Goal: Navigation & Orientation: Find specific page/section

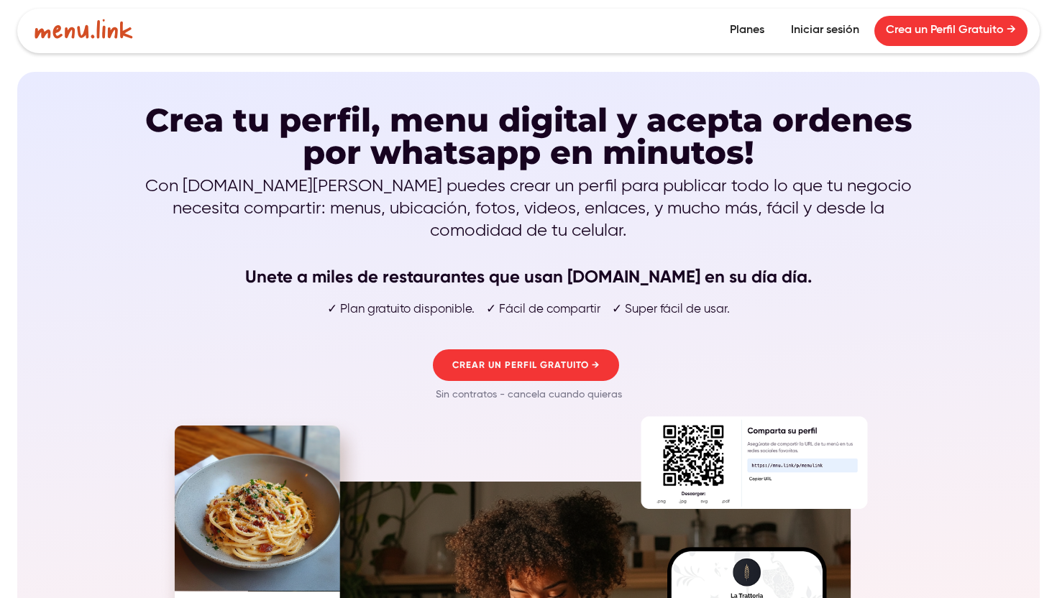
click at [767, 173] on div "Crea tu perfil, menu digital y acepta ordenes por whatsapp en minutos! Con [DOM…" at bounding box center [528, 252] width 777 height 326
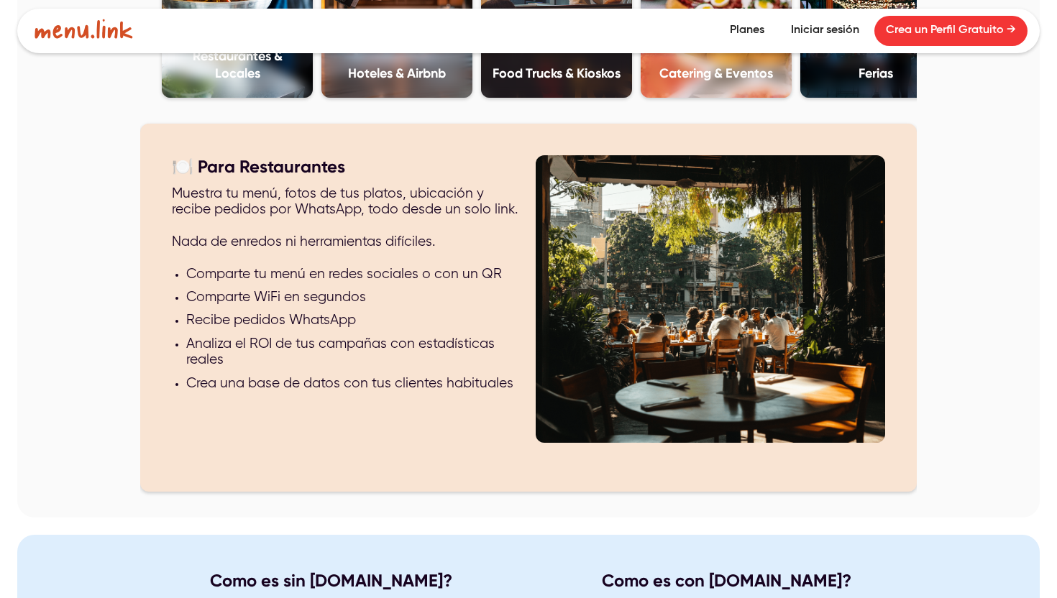
scroll to position [2602, 0]
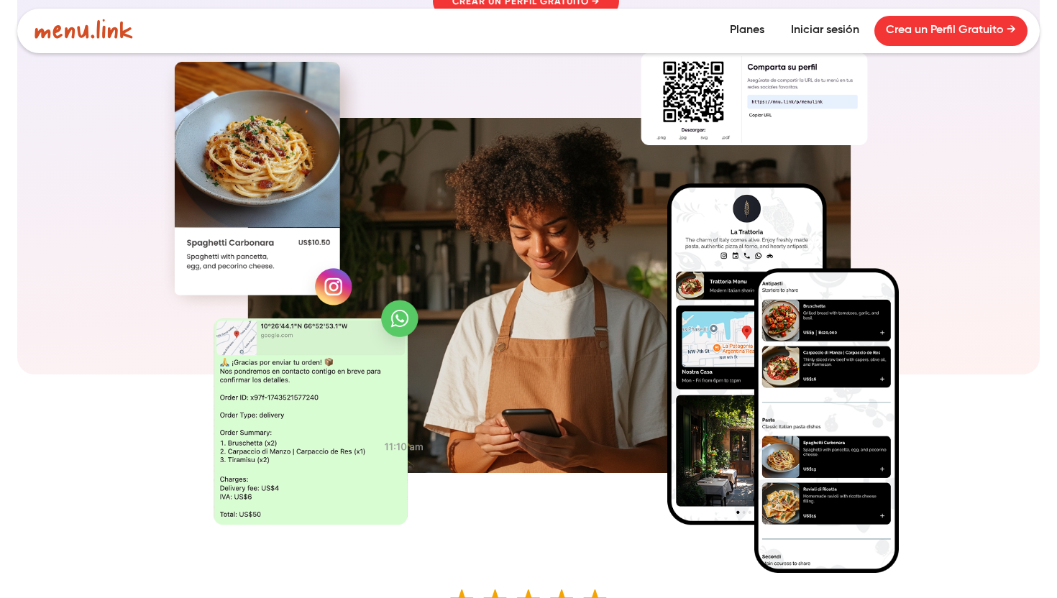
scroll to position [0, 0]
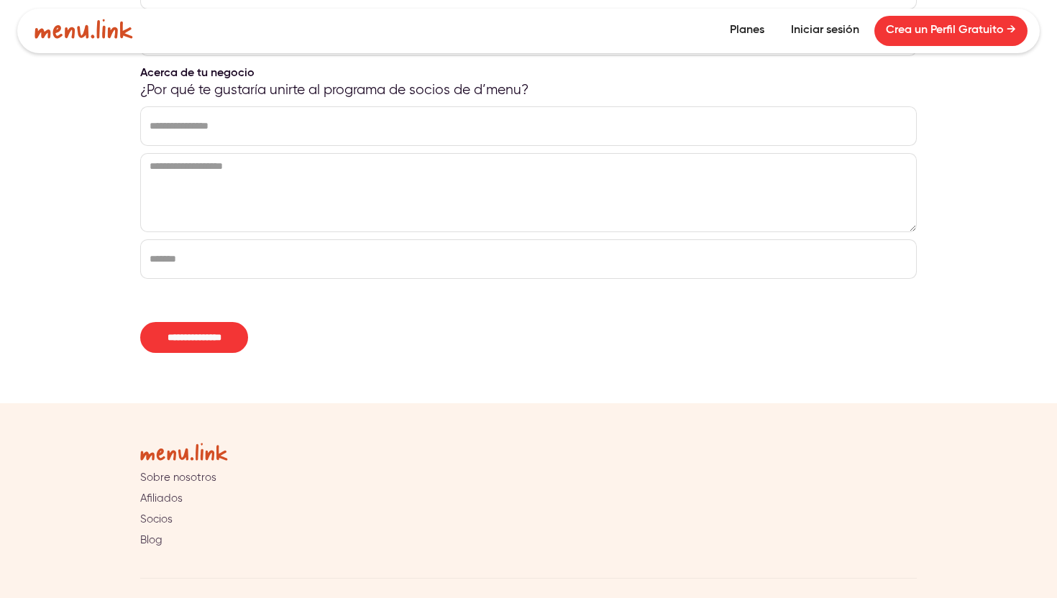
scroll to position [1233, 0]
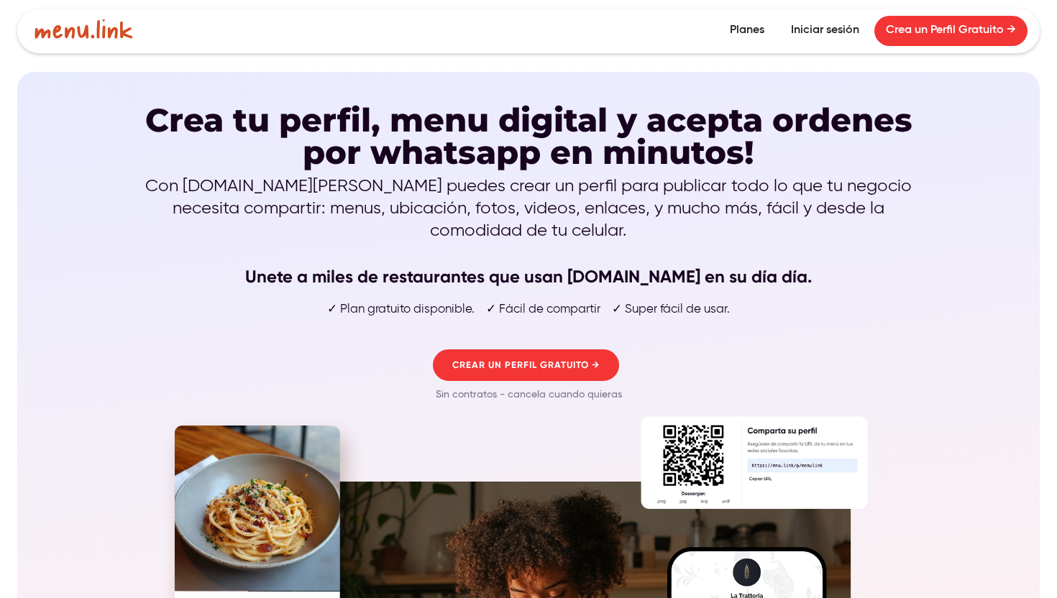
click at [716, 193] on p "Con menu.link puedes crear un perfil para publicar todo lo que tu negocio neces…" at bounding box center [528, 232] width 777 height 114
